Goal: Find specific page/section: Find specific page/section

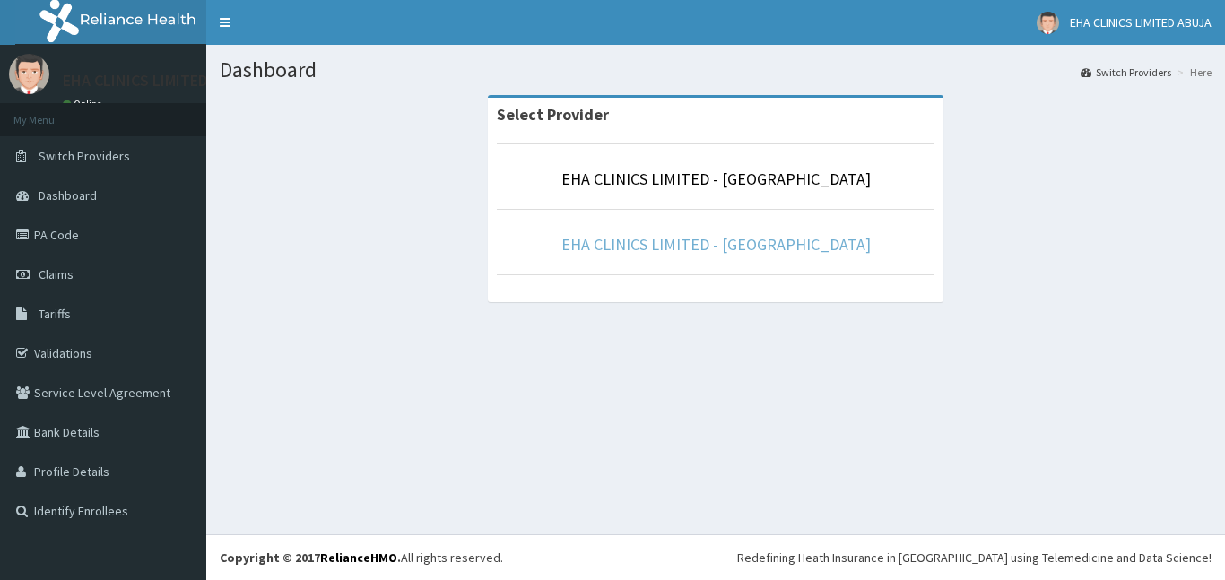
click at [681, 243] on link "EHA CLINICS LIMITED - [GEOGRAPHIC_DATA]" at bounding box center [715, 244] width 309 height 21
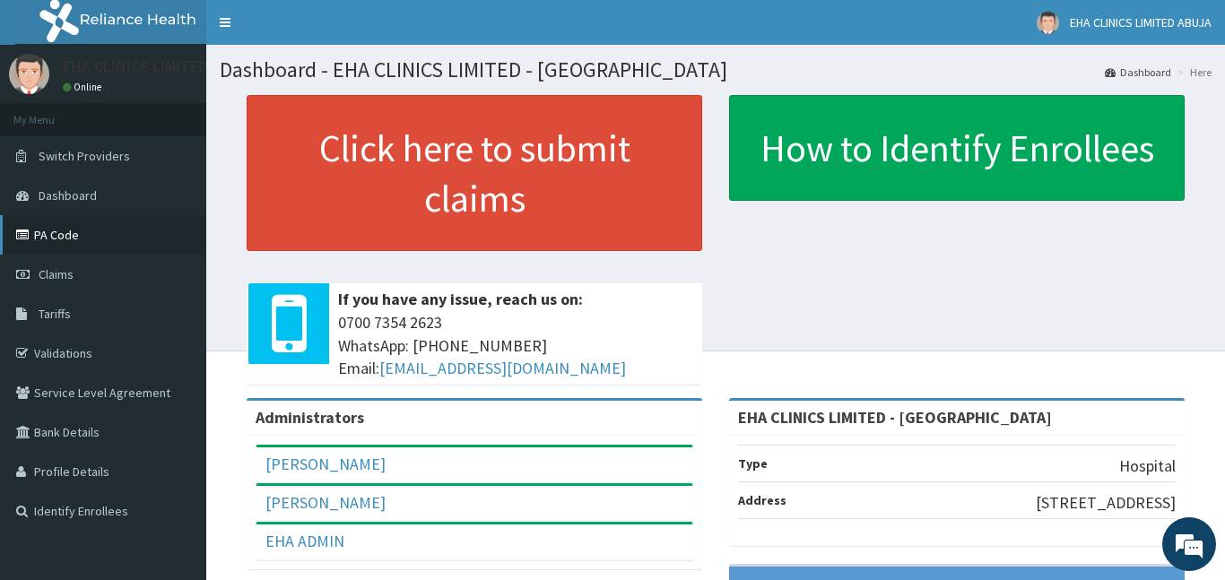
click at [89, 229] on link "PA Code" at bounding box center [103, 234] width 206 height 39
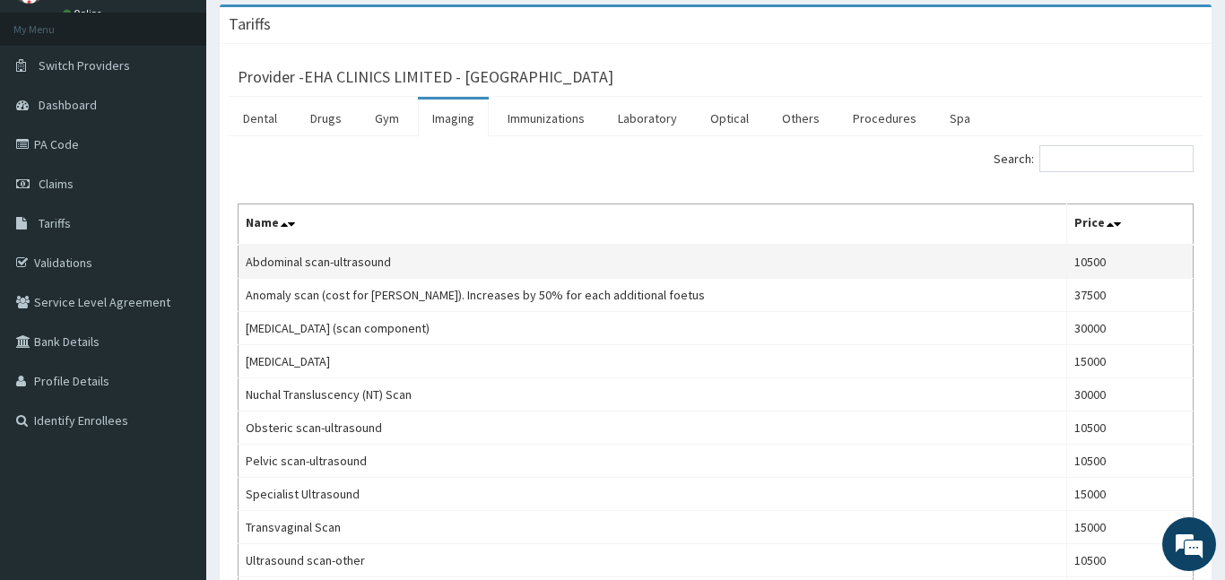
scroll to position [92, 0]
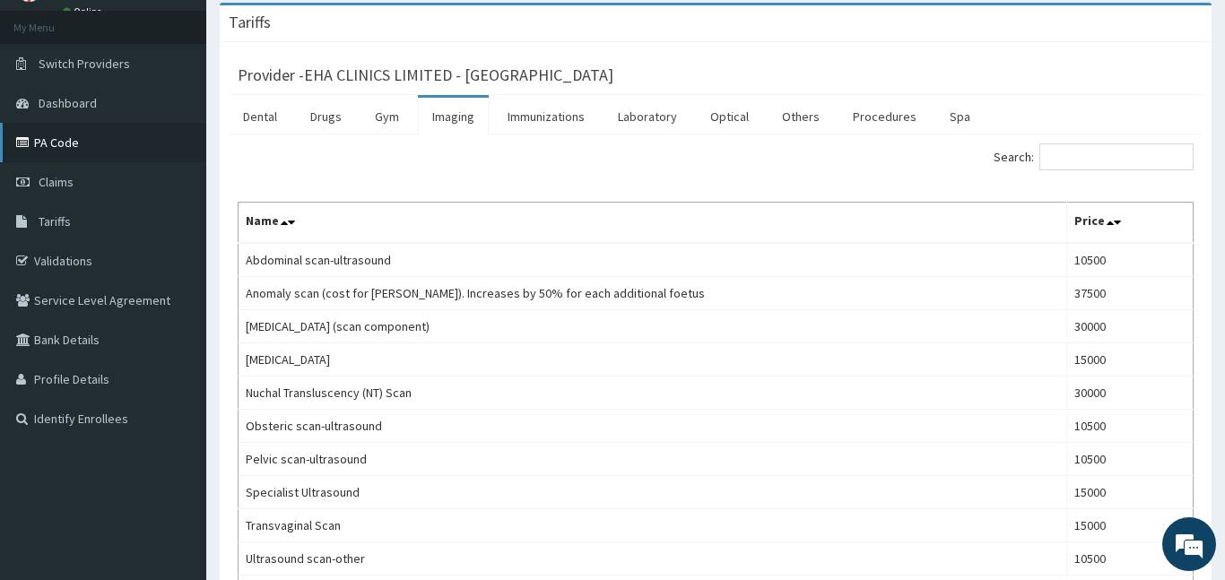
click at [66, 149] on link "PA Code" at bounding box center [103, 142] width 206 height 39
